Goal: Transaction & Acquisition: Purchase product/service

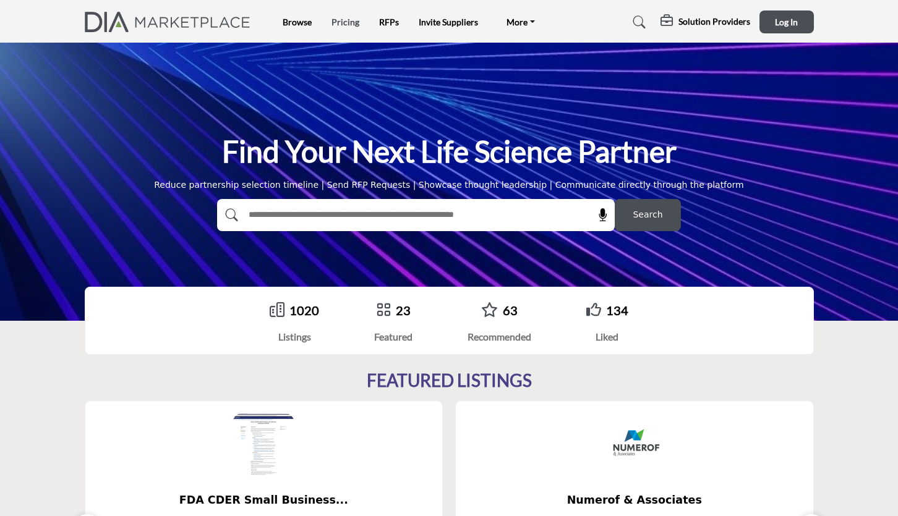
click at [344, 24] on link "Pricing" at bounding box center [345, 22] width 28 height 11
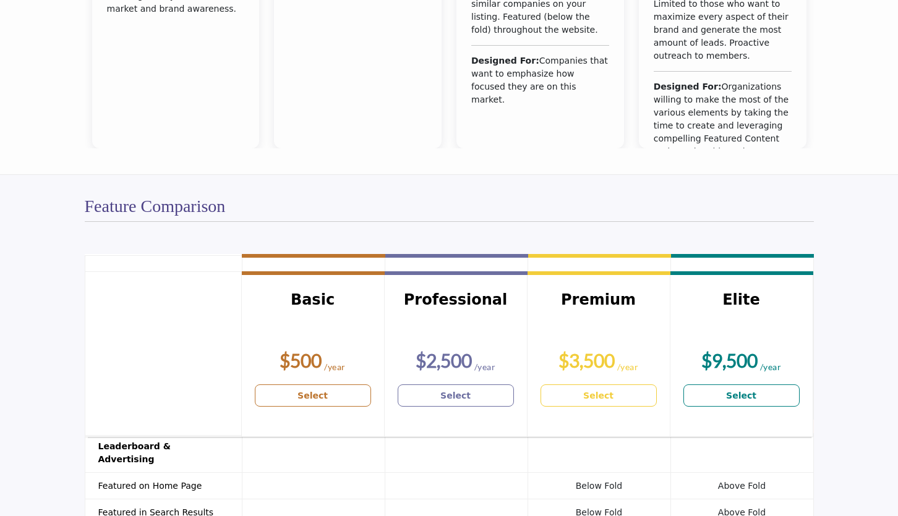
scroll to position [737, 0]
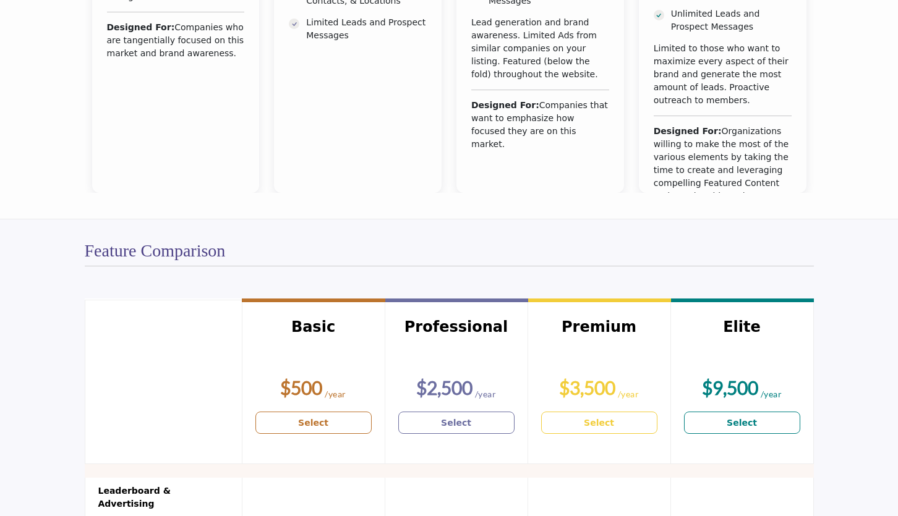
click at [616, 424] on link "Select" at bounding box center [598, 423] width 116 height 22
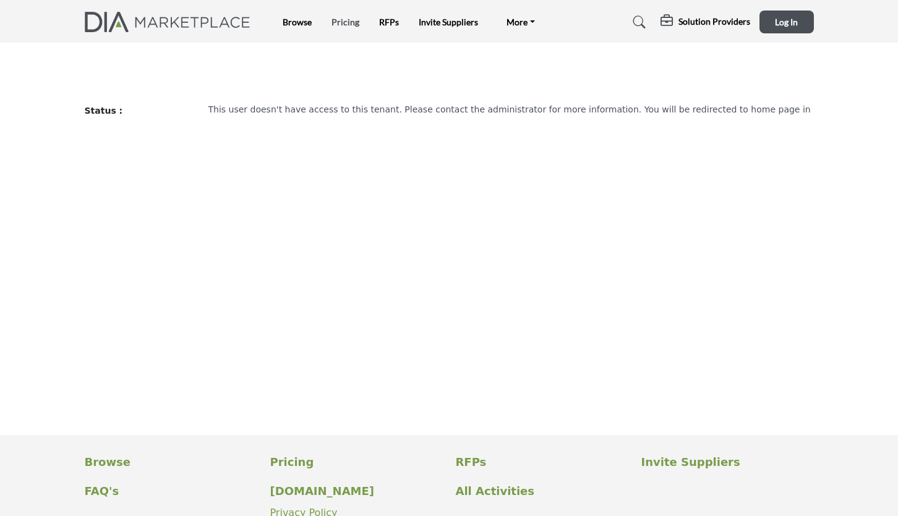
click at [349, 21] on link "Pricing" at bounding box center [345, 22] width 28 height 11
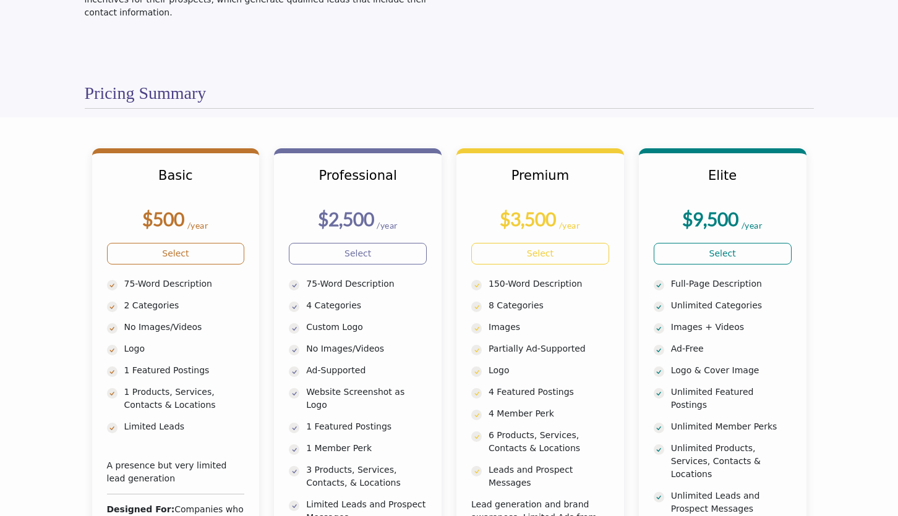
scroll to position [328, 0]
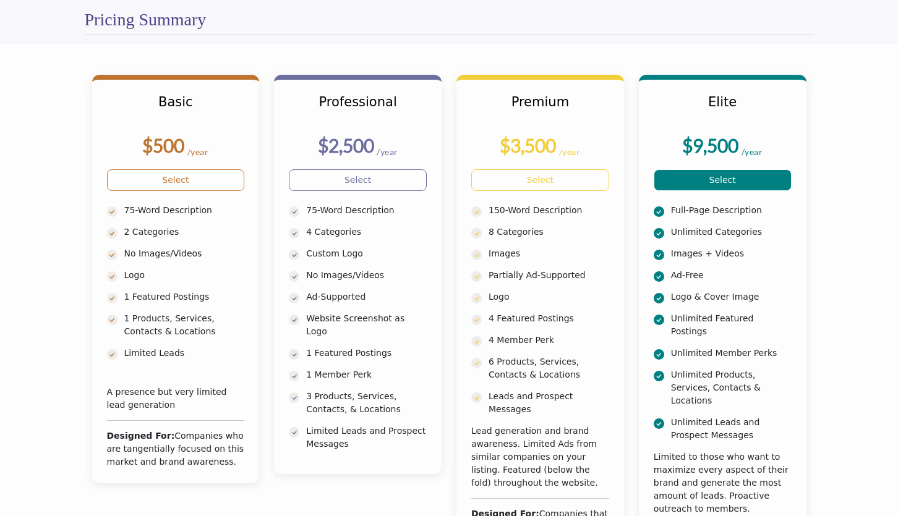
click at [723, 174] on link "Select" at bounding box center [722, 180] width 138 height 22
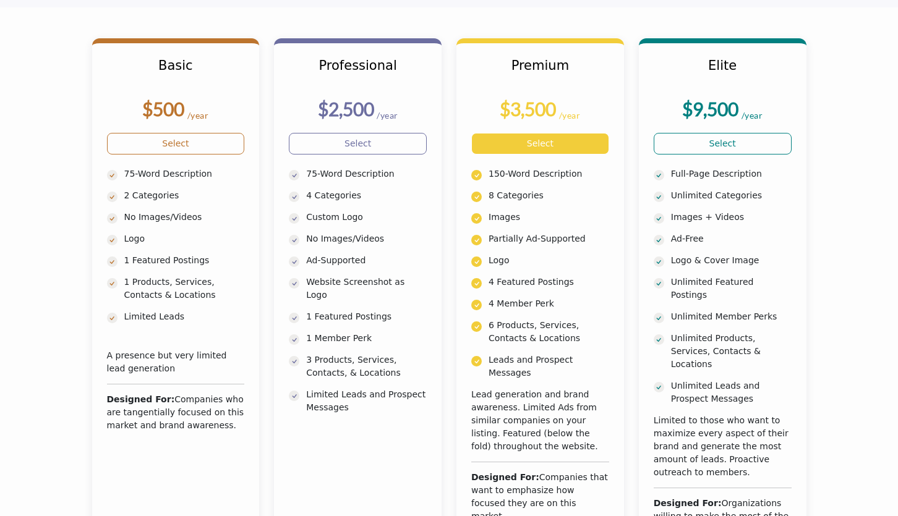
scroll to position [318, 0]
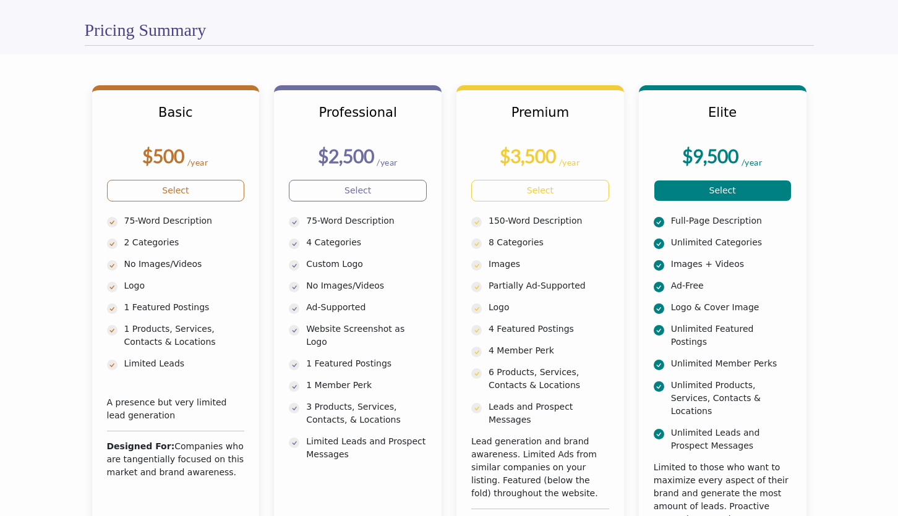
click at [733, 167] on div "Elite $9,500 /year Select Ad-Free" at bounding box center [723, 348] width 168 height 527
click at [734, 182] on link "Select" at bounding box center [722, 191] width 138 height 22
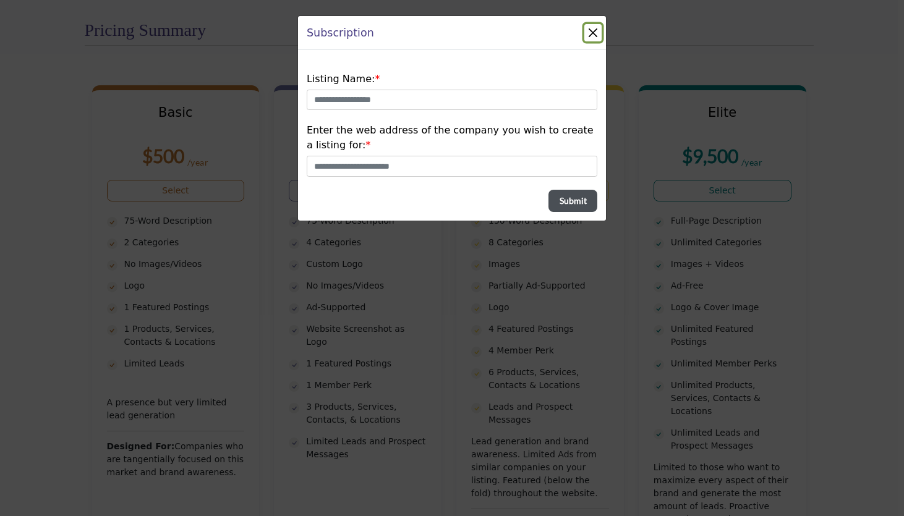
click at [595, 32] on button "Close" at bounding box center [592, 32] width 17 height 17
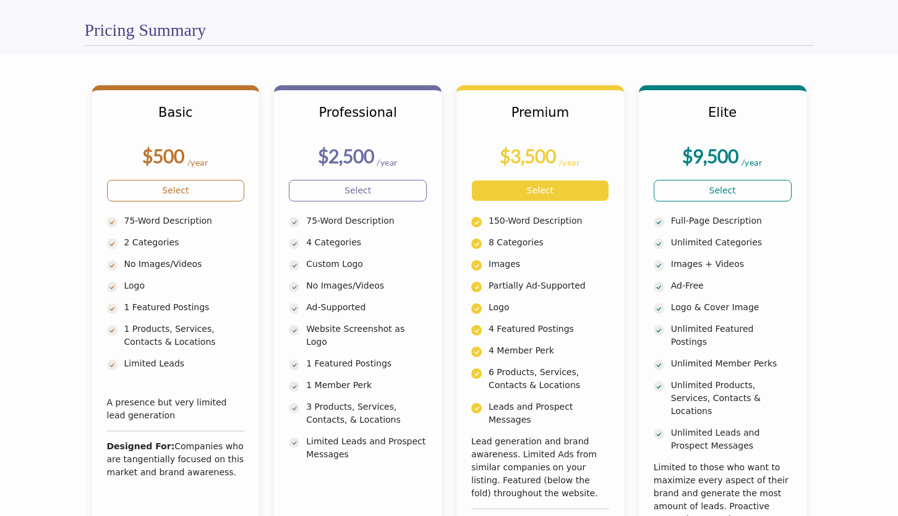
click at [560, 200] on link "Select" at bounding box center [540, 191] width 138 height 22
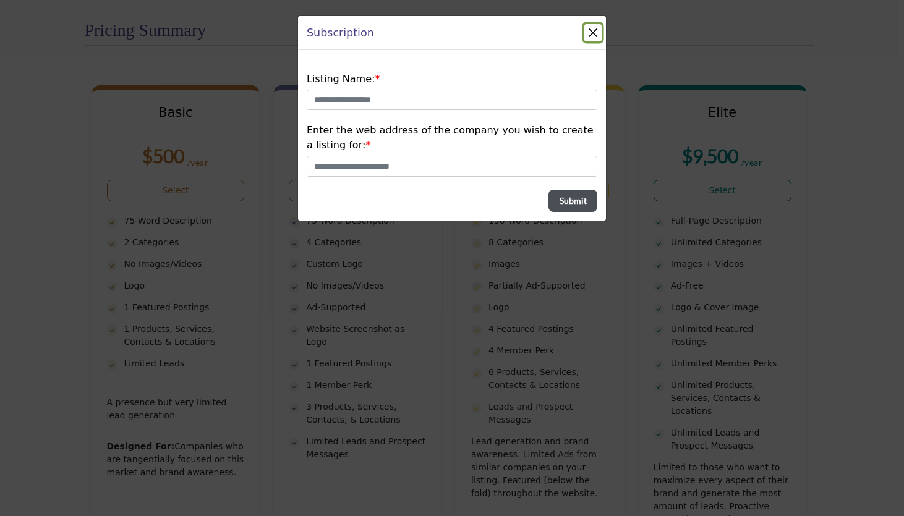
click at [594, 36] on button "Close" at bounding box center [592, 32] width 17 height 17
